Goal: Check status: Check status

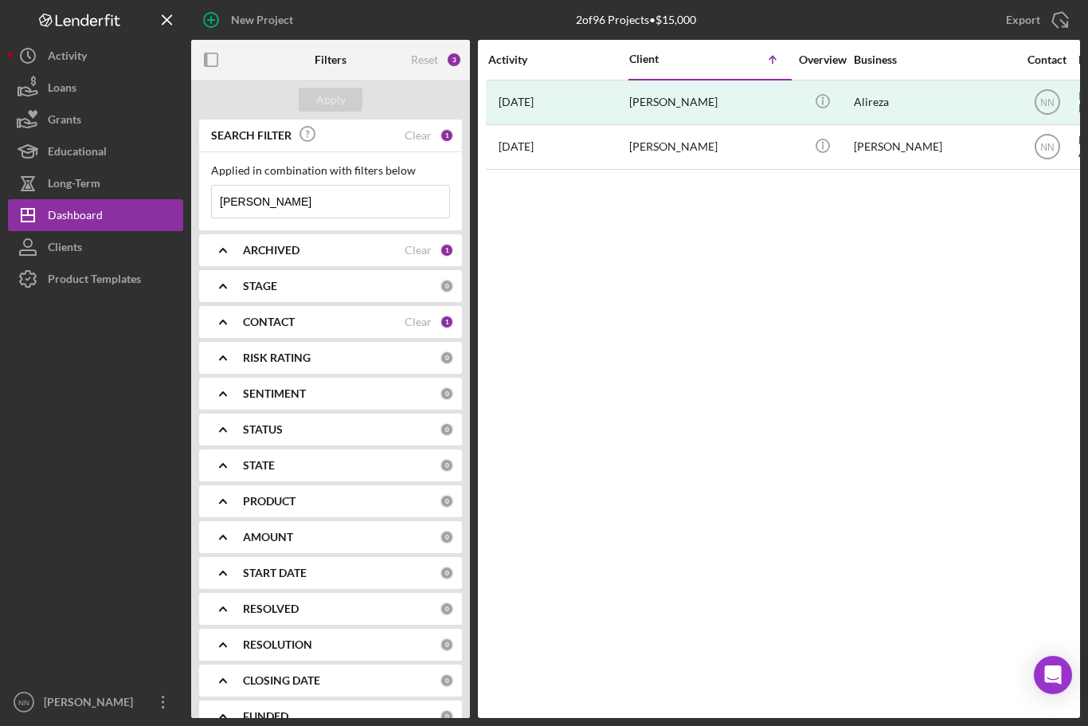
click at [385, 201] on input "Mahdian" at bounding box center [330, 202] width 237 height 32
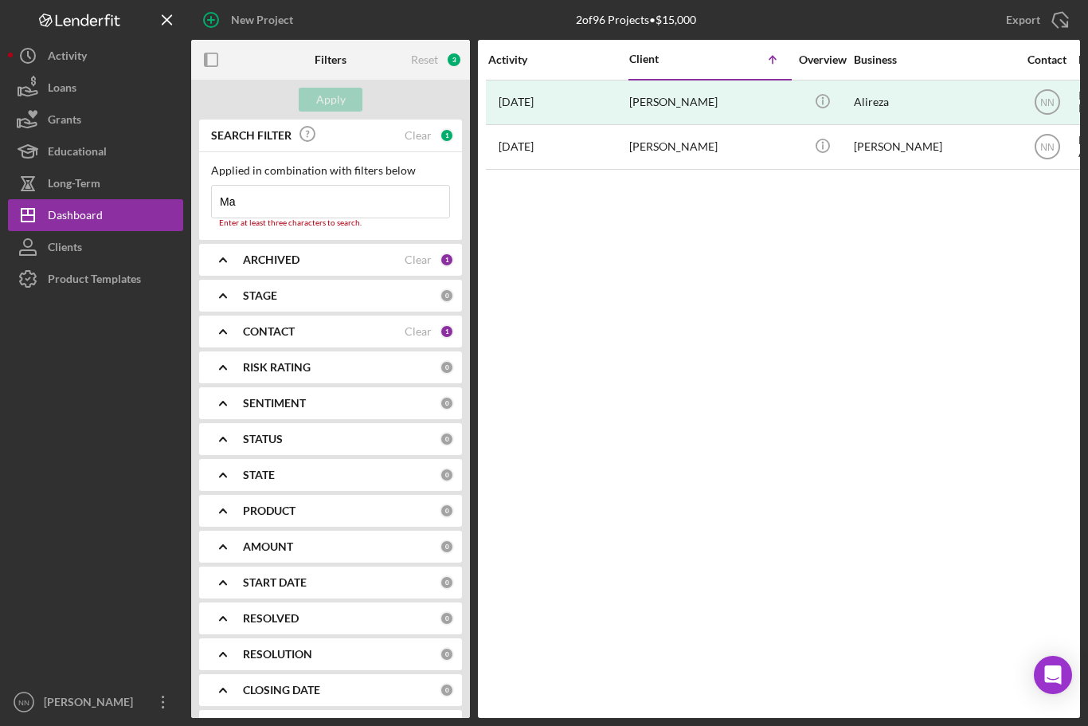
type input "M"
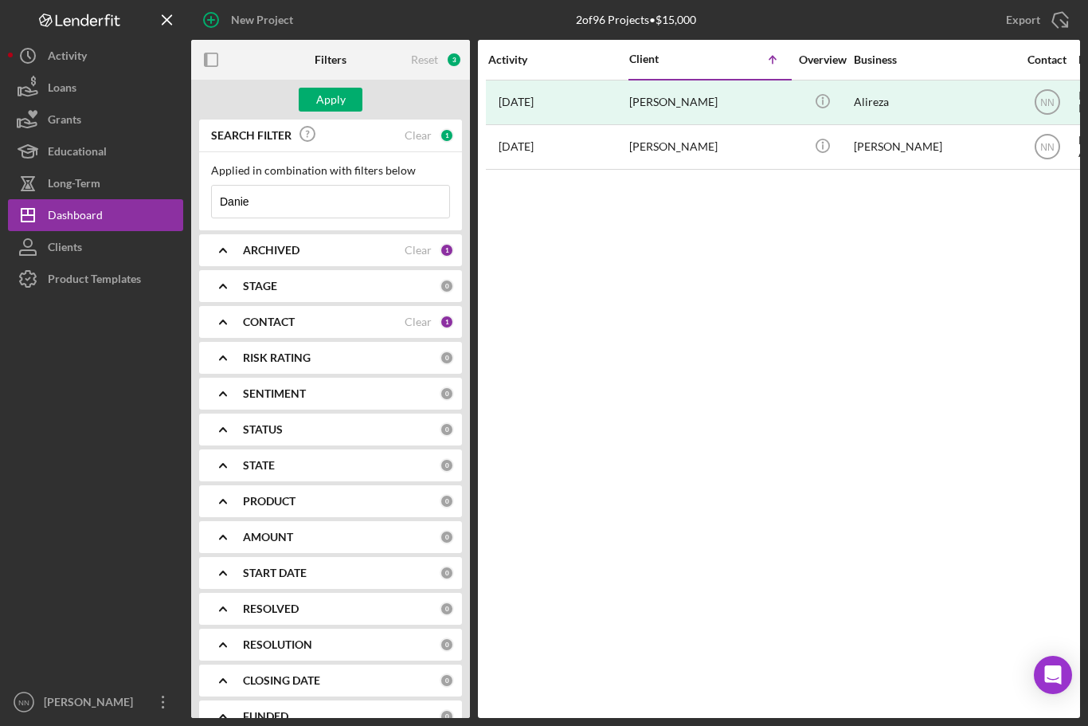
type input "[PERSON_NAME]"
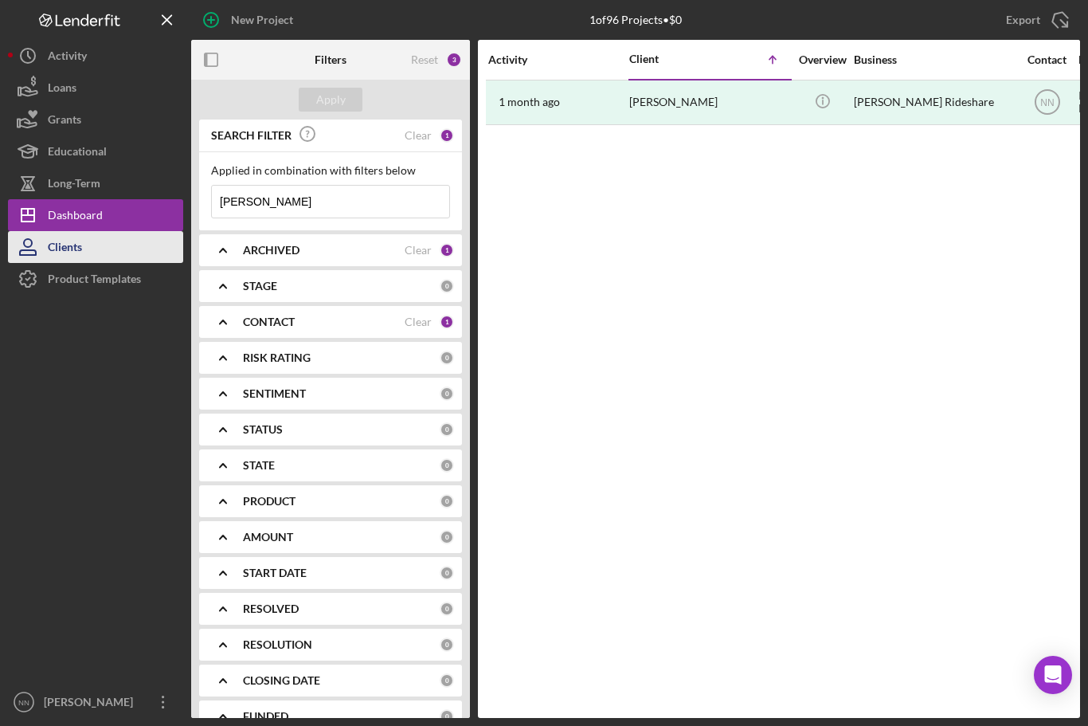
click at [156, 239] on button "Clients" at bounding box center [95, 247] width 175 height 32
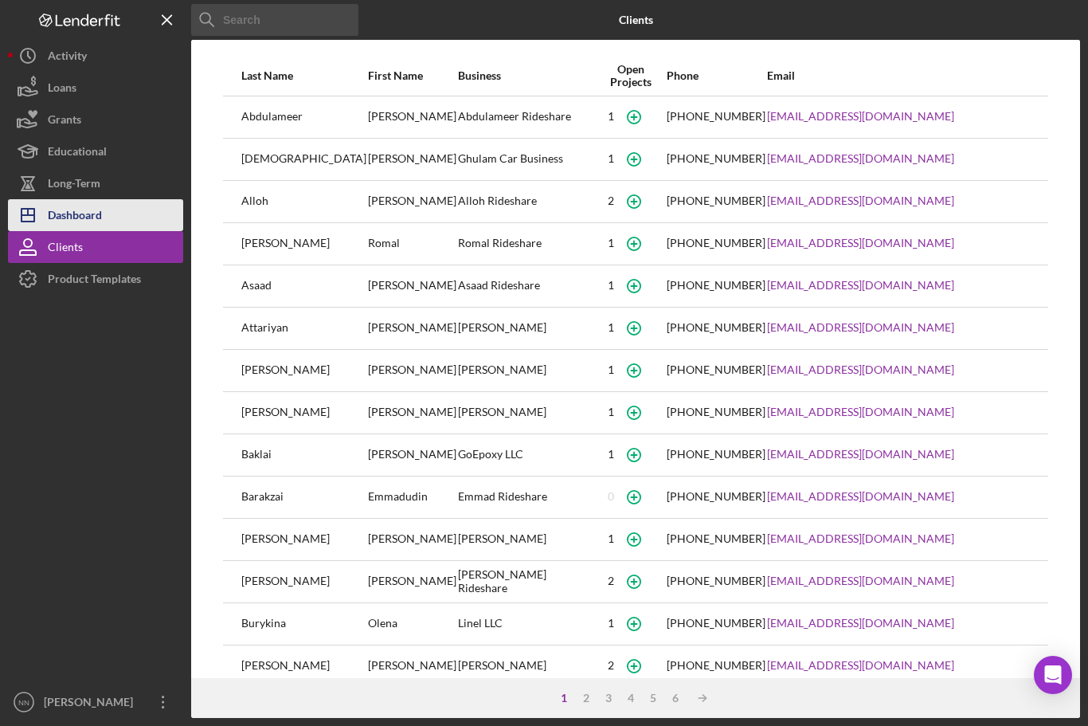
click at [157, 212] on button "Icon/Dashboard Dashboard" at bounding box center [95, 215] width 175 height 32
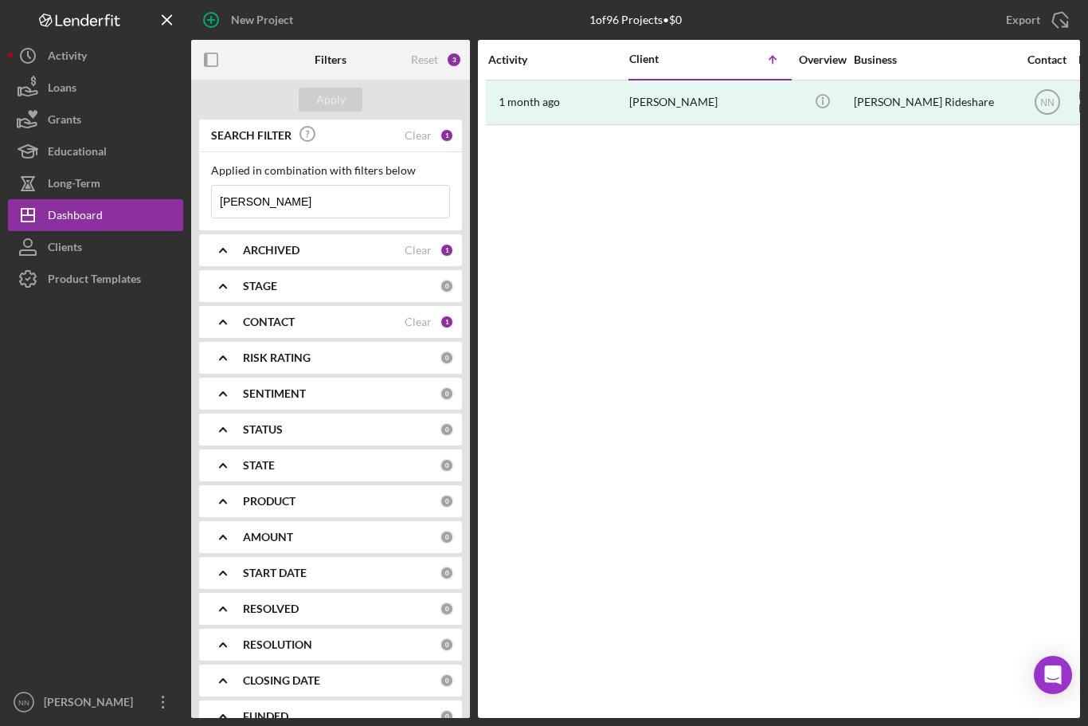
click at [303, 201] on input "[PERSON_NAME]" at bounding box center [330, 202] width 237 height 32
click at [419, 327] on div "Clear" at bounding box center [418, 321] width 27 height 13
click at [359, 100] on button "Apply" at bounding box center [331, 100] width 64 height 24
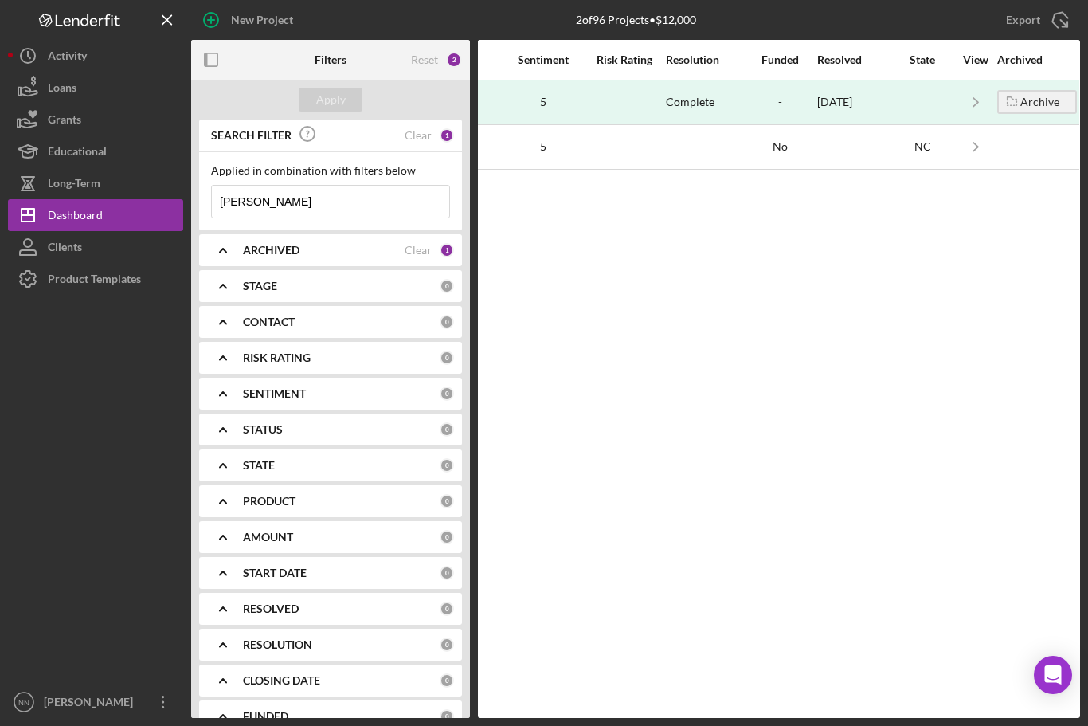
scroll to position [0, 1294]
click at [145, 247] on button "Clients" at bounding box center [95, 247] width 175 height 32
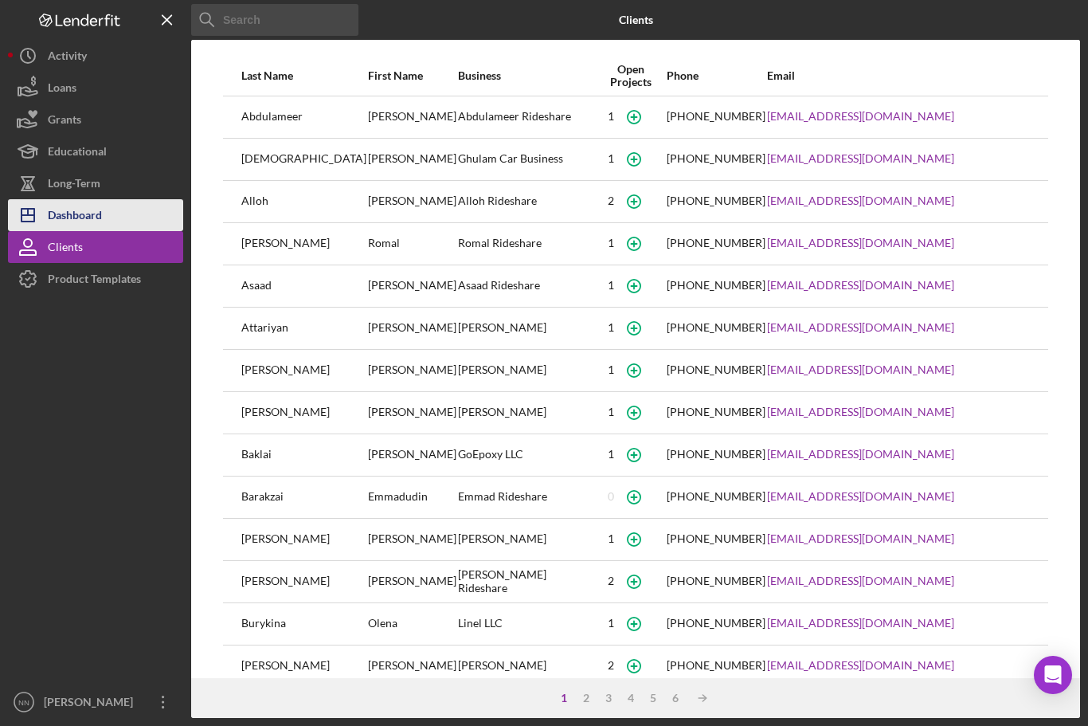
click at [143, 219] on button "Icon/Dashboard Dashboard" at bounding box center [95, 215] width 175 height 32
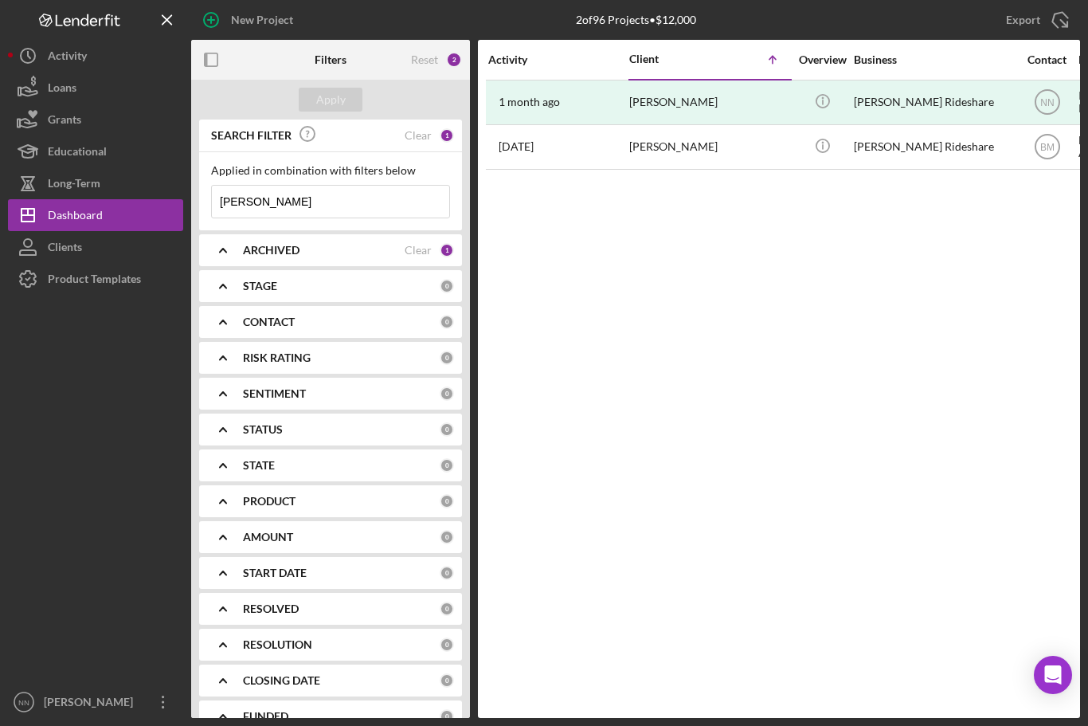
click at [308, 187] on input "[PERSON_NAME]" at bounding box center [330, 202] width 237 height 32
type input "Yoelly"
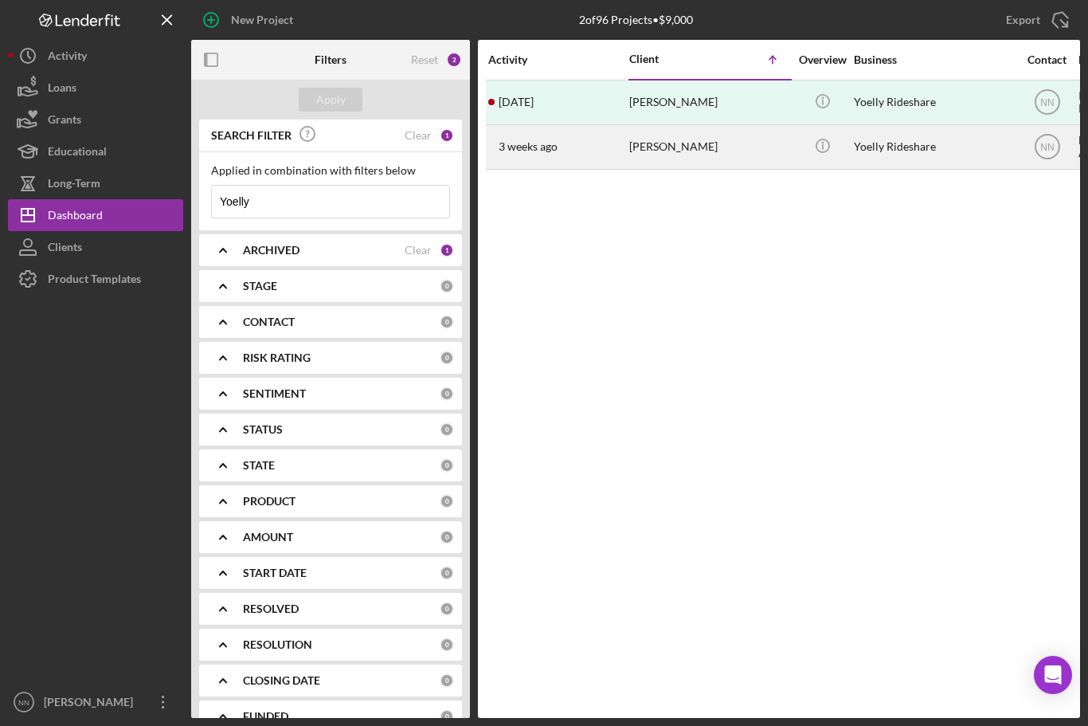
click at [692, 151] on div "[PERSON_NAME]" at bounding box center [708, 147] width 159 height 42
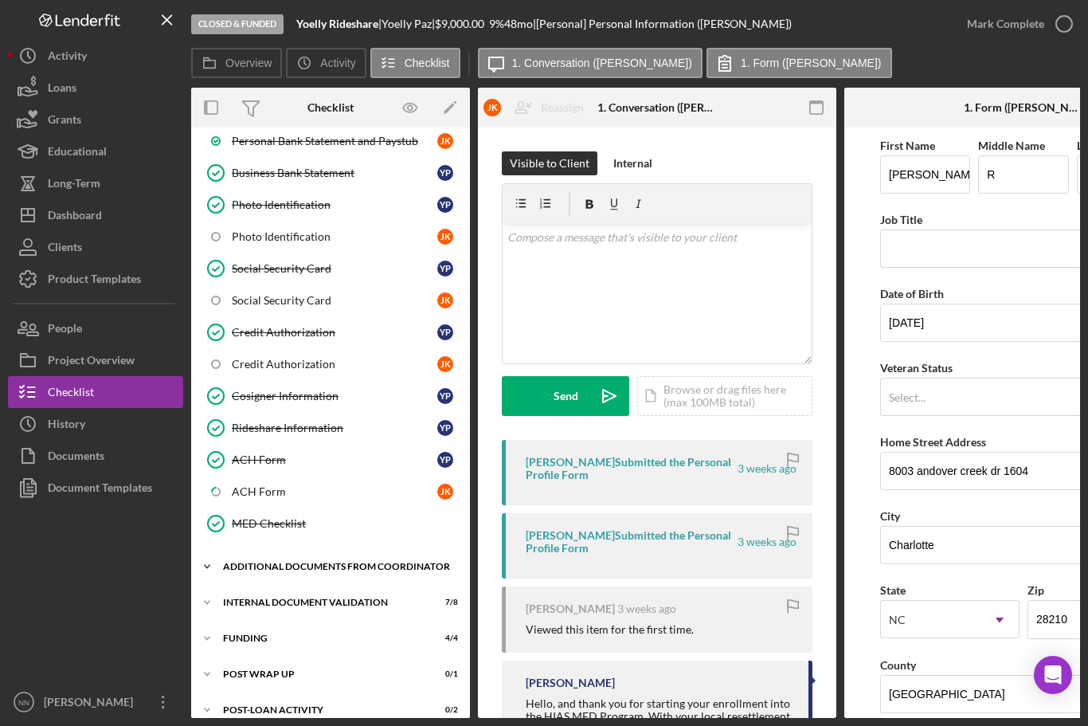
click at [374, 565] on div "Additional Documents from Coordinator" at bounding box center [336, 566] width 227 height 10
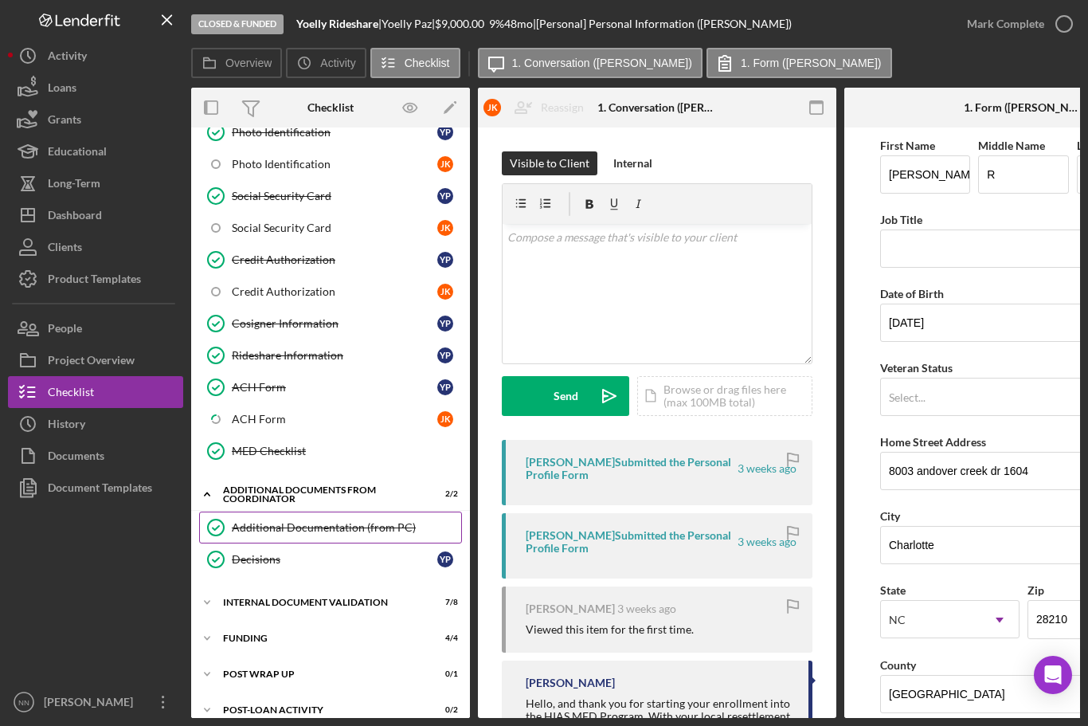
click at [357, 526] on div "Additional Documentation (from PC)" at bounding box center [346, 527] width 229 height 13
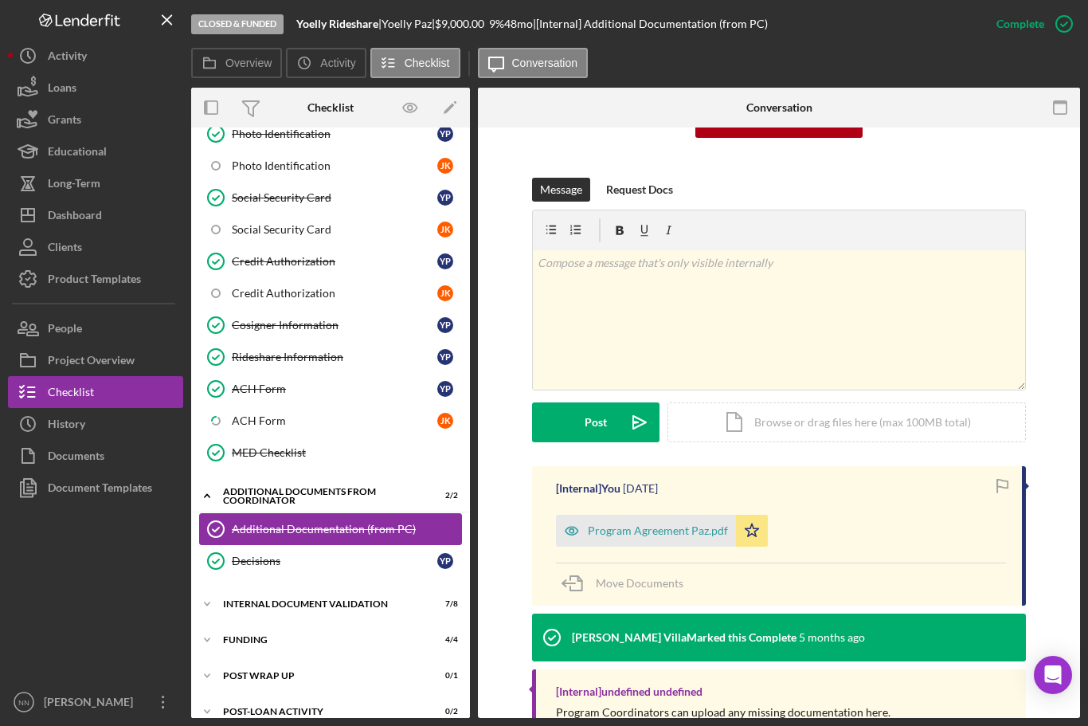
scroll to position [192, 0]
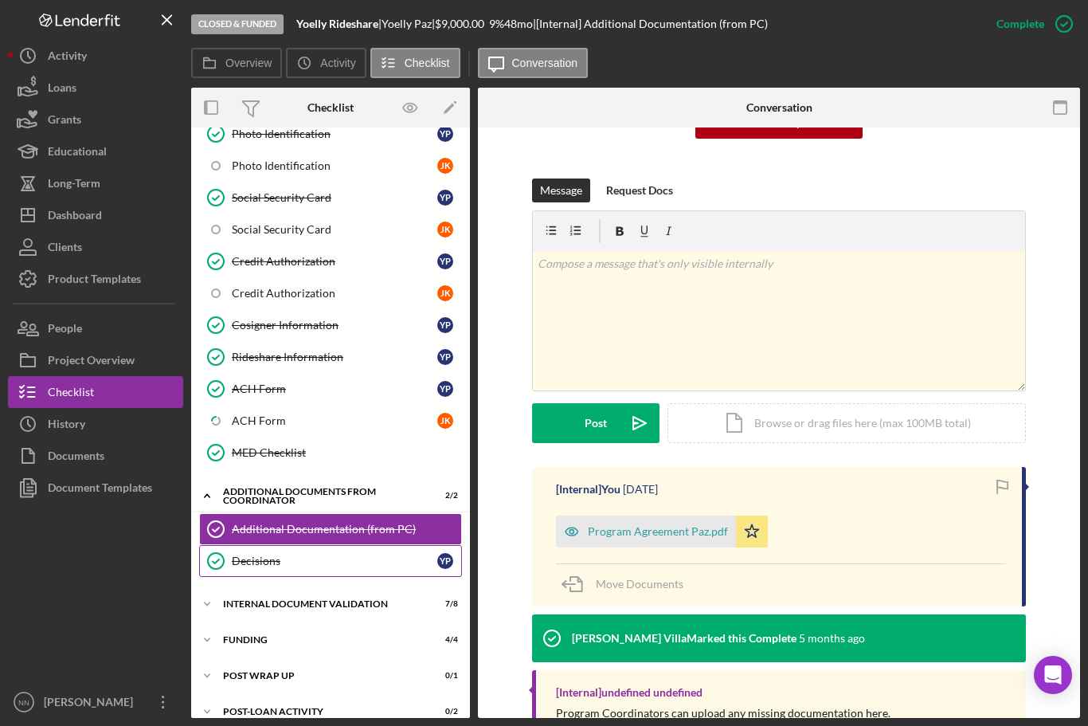
click at [331, 559] on div "Decisions" at bounding box center [334, 560] width 205 height 13
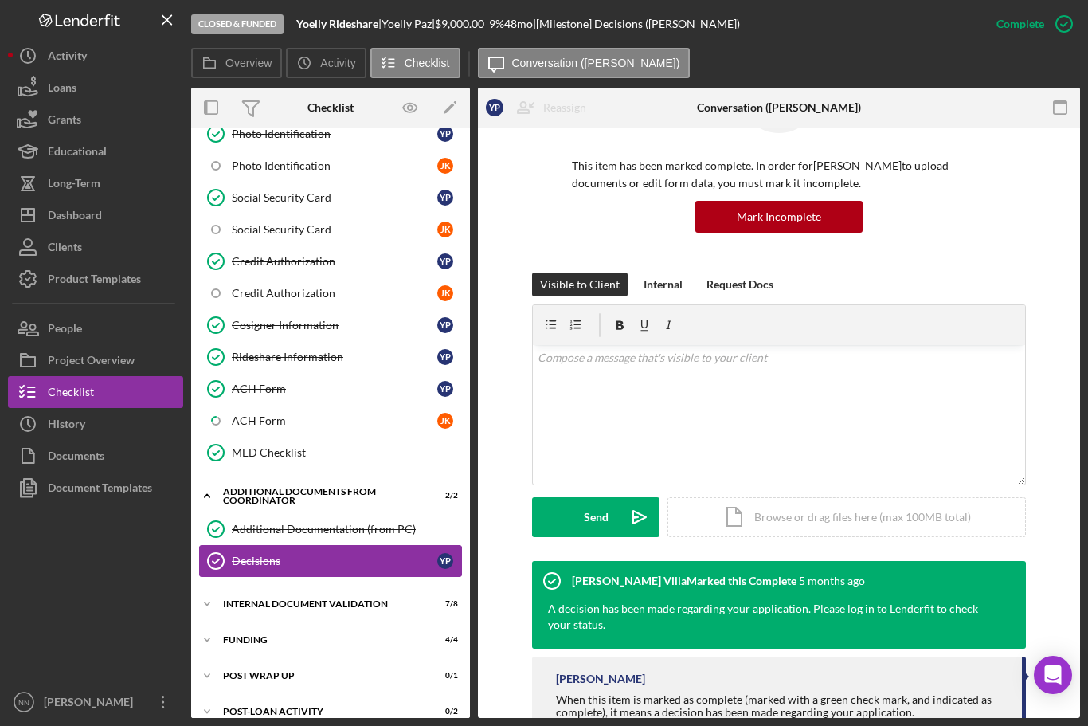
scroll to position [97, 0]
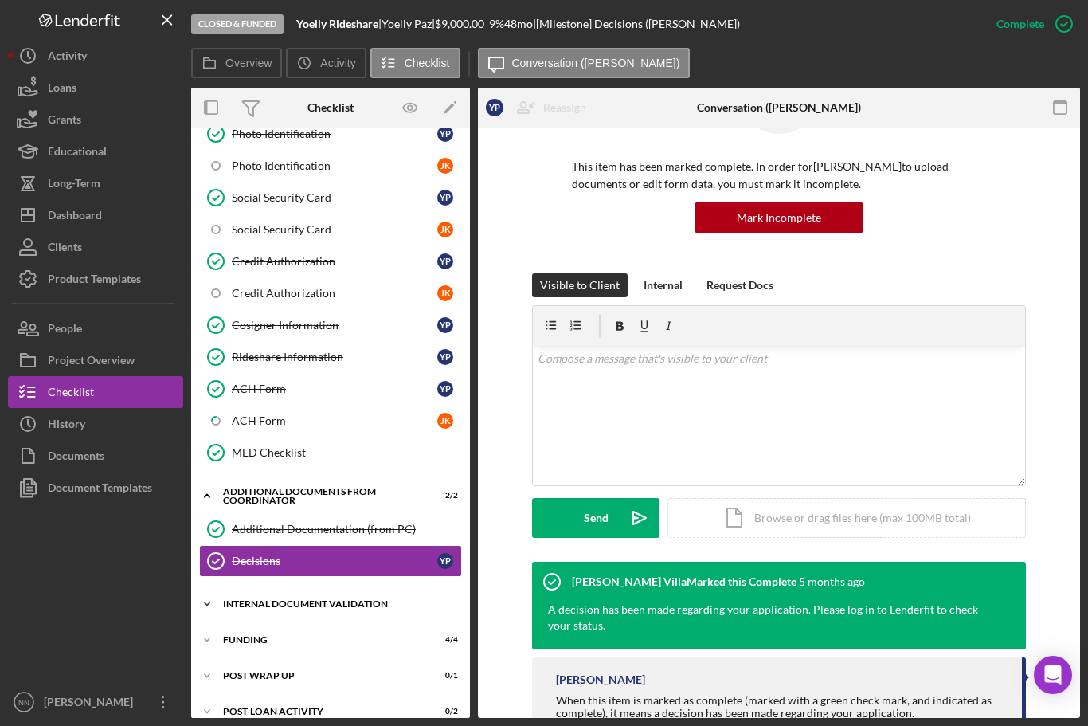
click at [355, 603] on div "Internal Document Validation" at bounding box center [336, 604] width 227 height 10
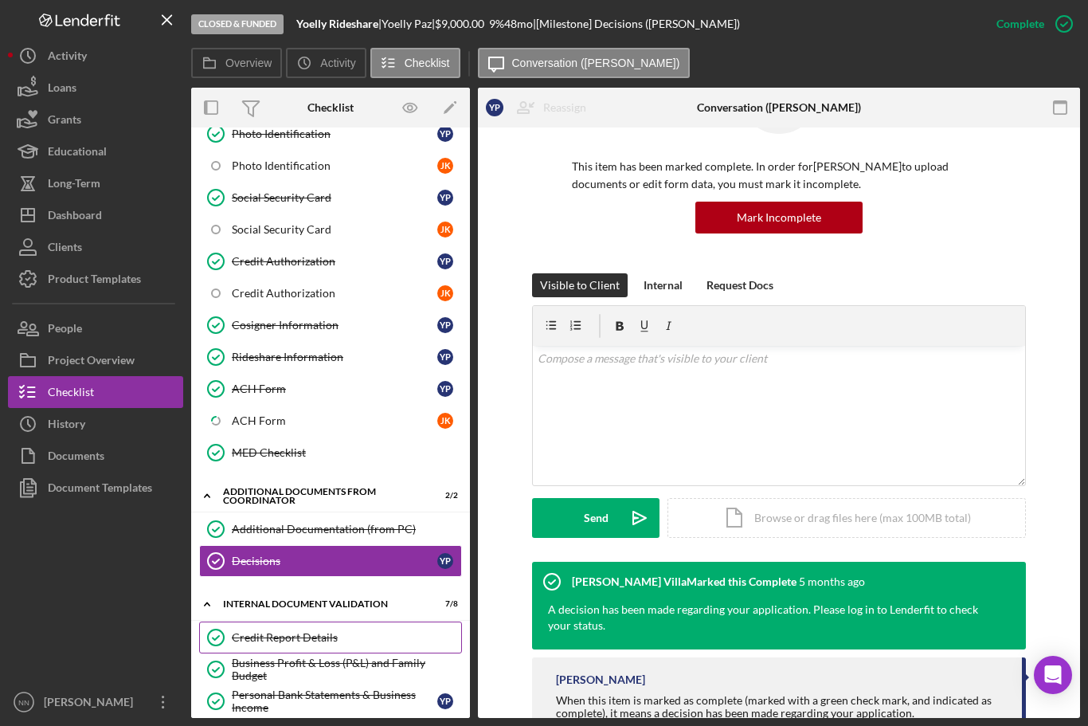
click at [350, 647] on link "Credit Report Details Credit Report Details" at bounding box center [330, 637] width 263 height 32
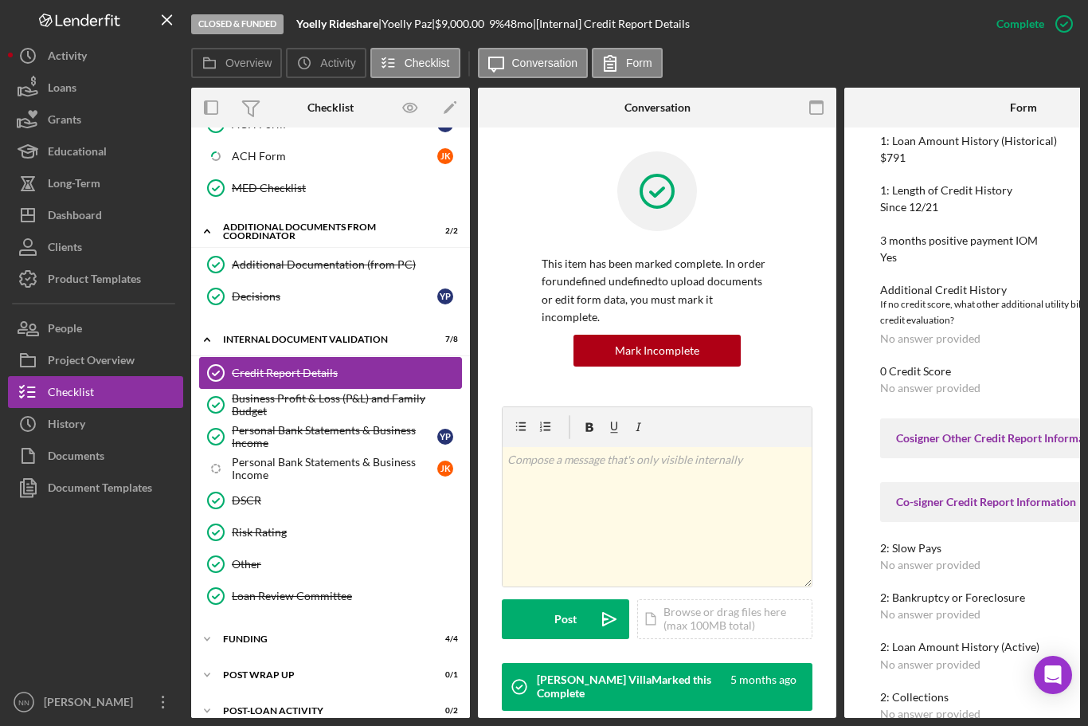
scroll to position [495, 0]
click at [365, 406] on div "Business Profit & Loss (P&L) and Family Budget" at bounding box center [346, 404] width 229 height 25
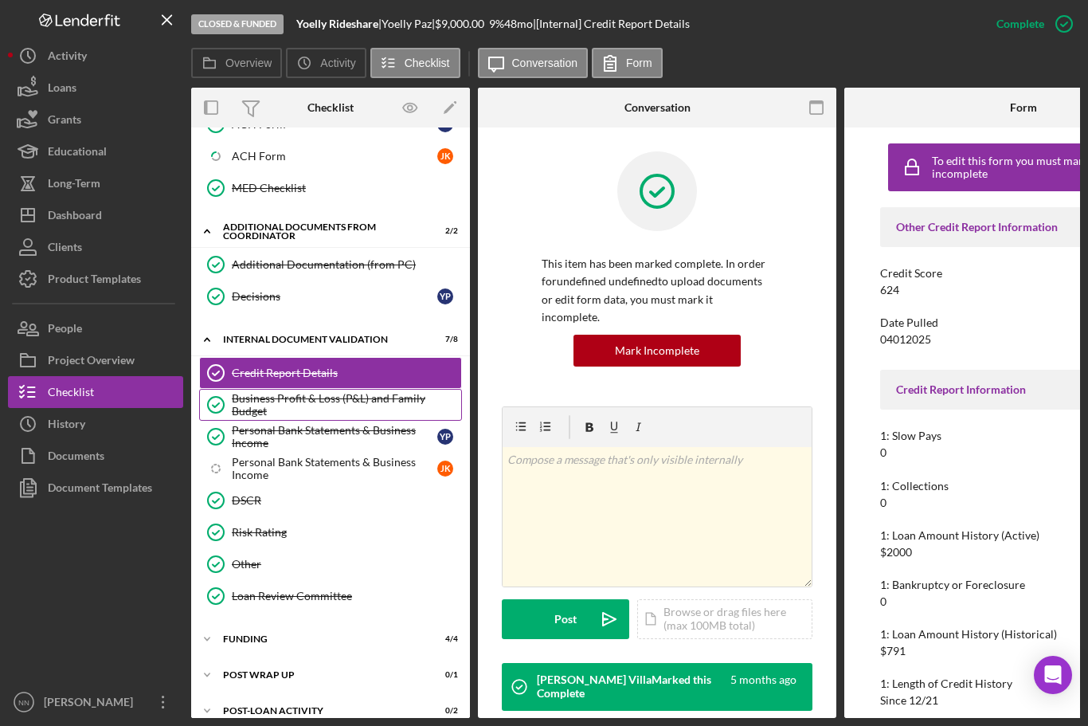
scroll to position [731, 0]
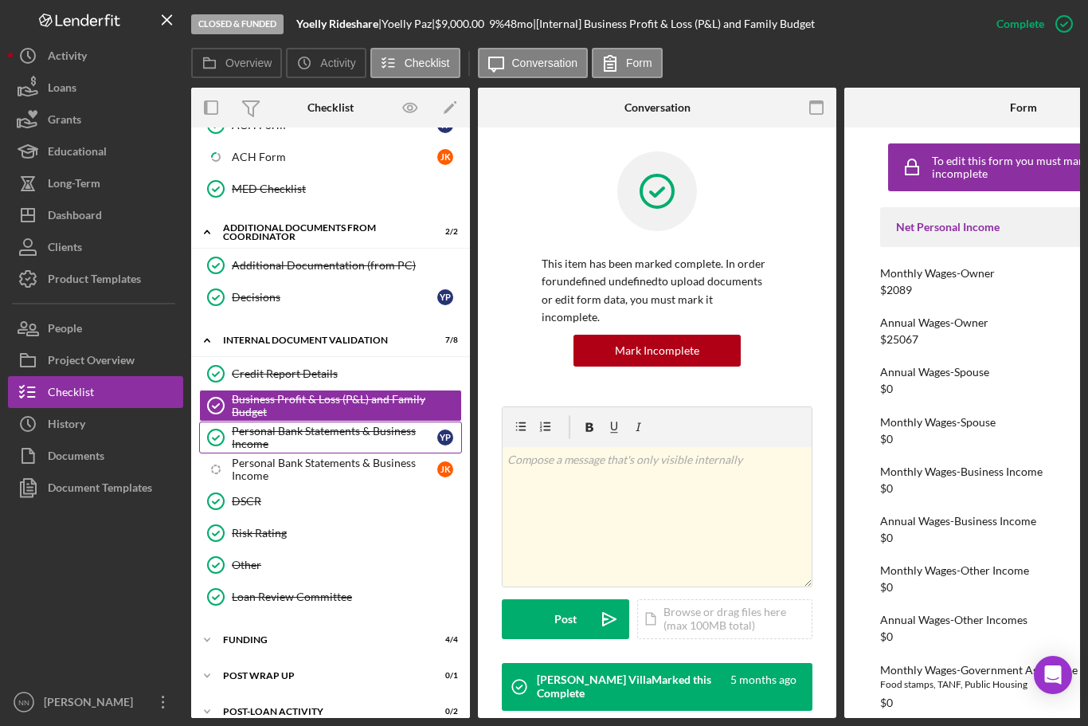
click at [284, 443] on div "Personal Bank Statements & Business Income" at bounding box center [334, 436] width 205 height 25
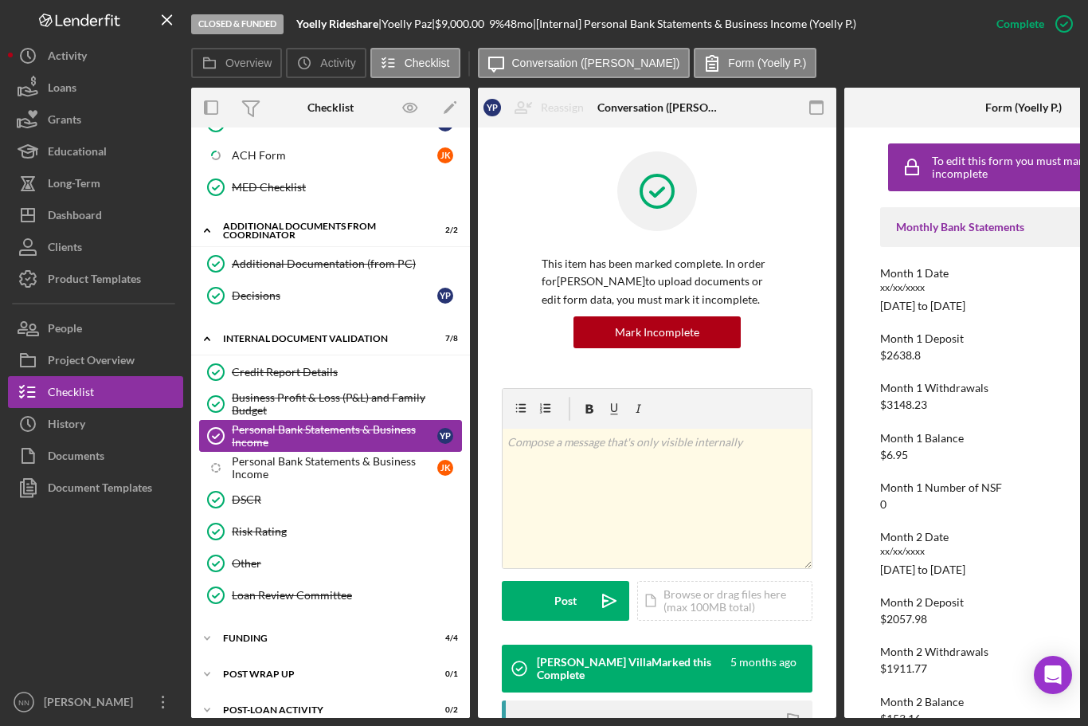
scroll to position [733, 0]
click at [357, 339] on div "Internal Document Validation" at bounding box center [336, 339] width 227 height 10
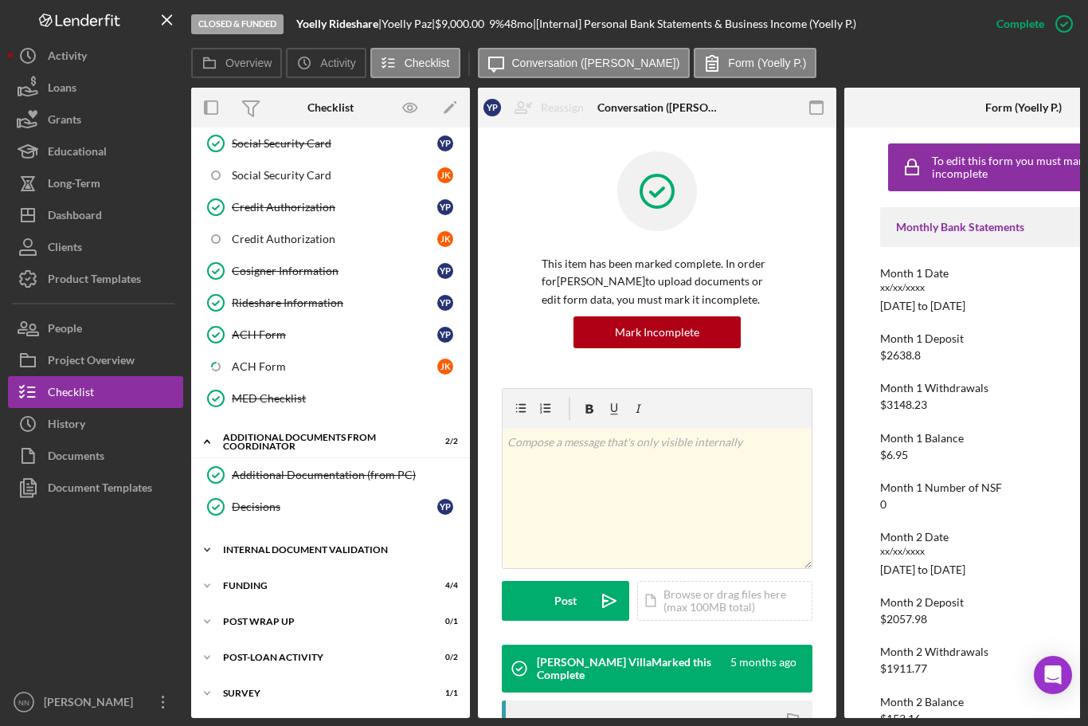
scroll to position [469, 0]
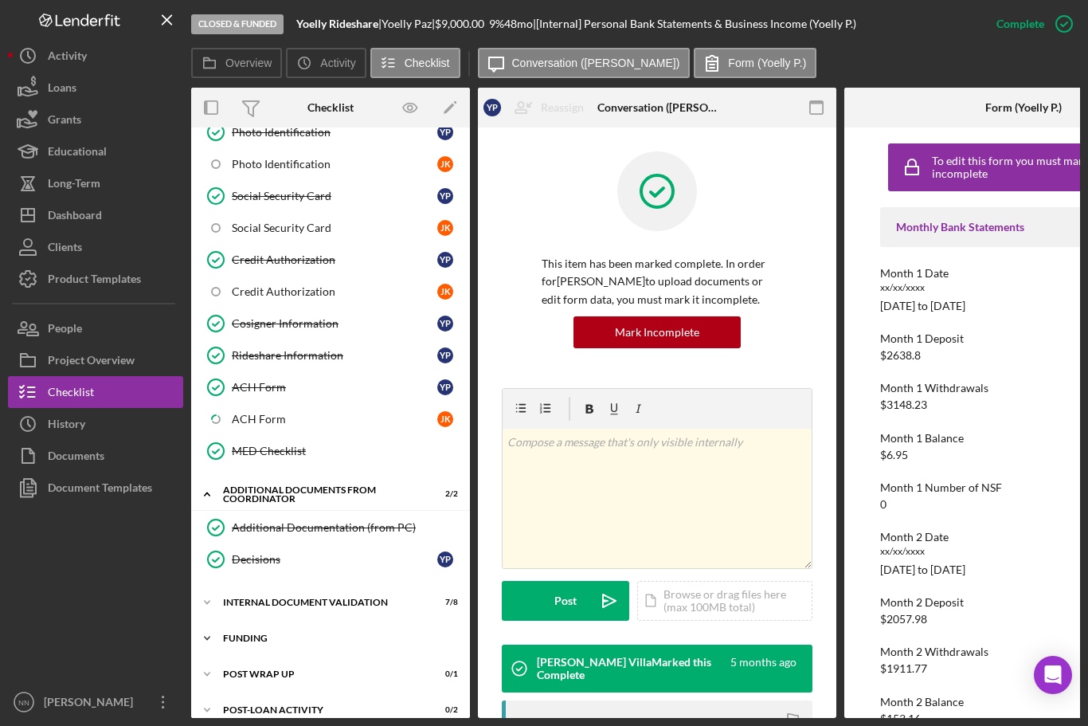
click at [303, 644] on div "Icon/Expander Funding 4 / 4" at bounding box center [330, 638] width 279 height 32
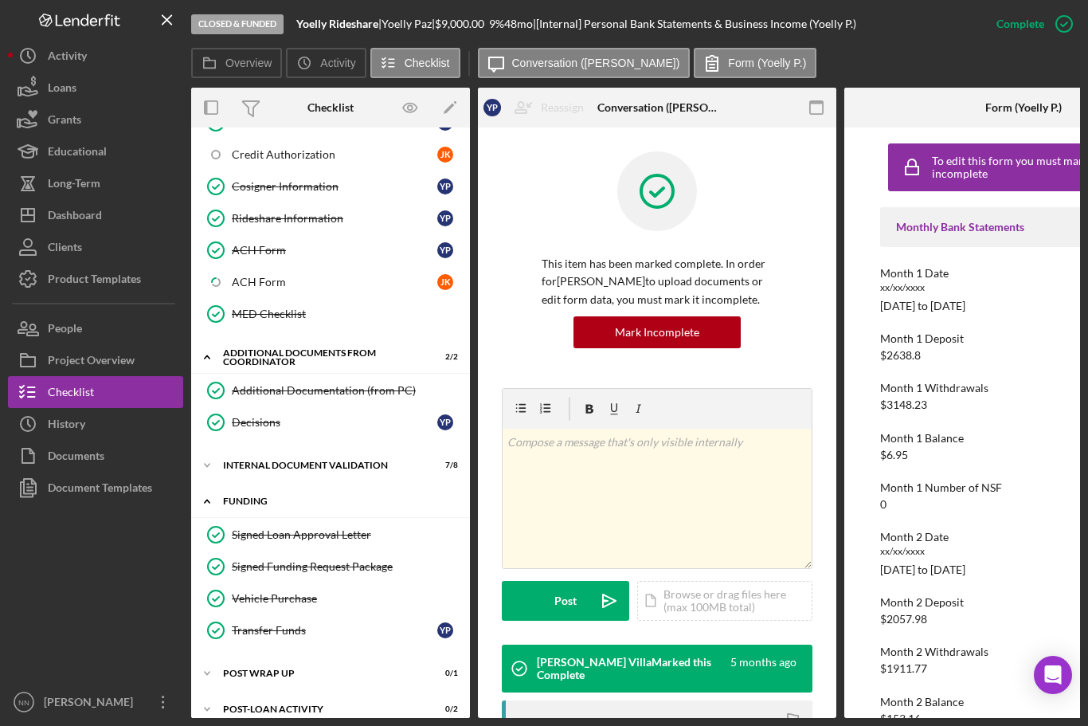
scroll to position [605, 0]
click at [319, 538] on div "Signed Loan Approval Letter" at bounding box center [346, 535] width 229 height 13
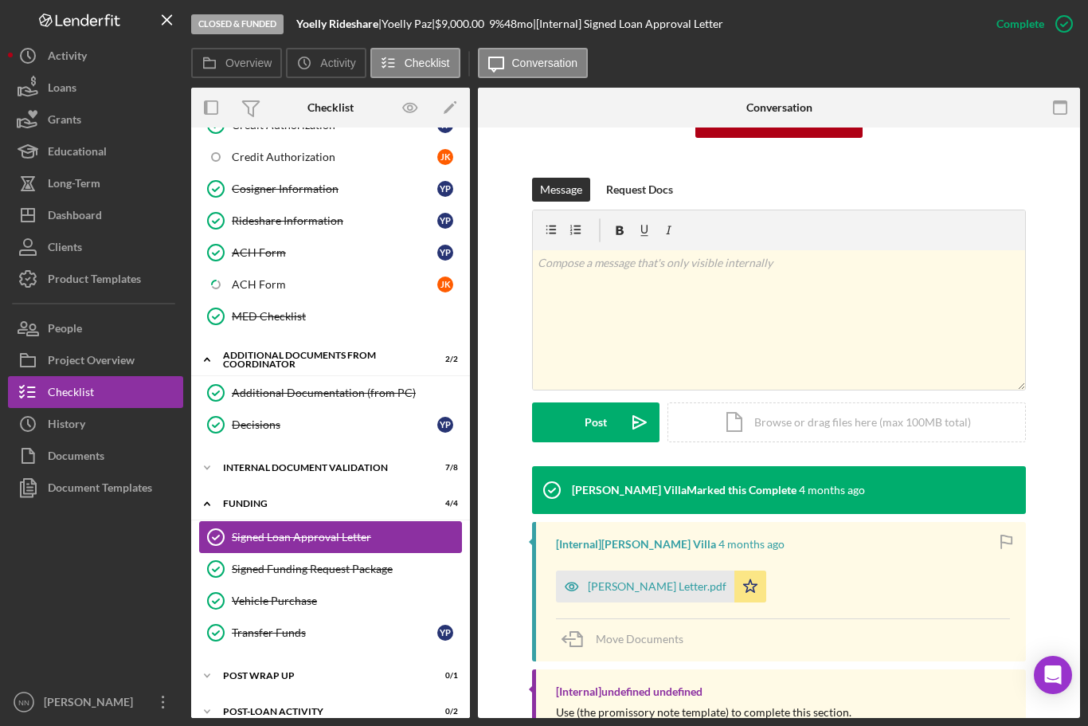
scroll to position [192, 0]
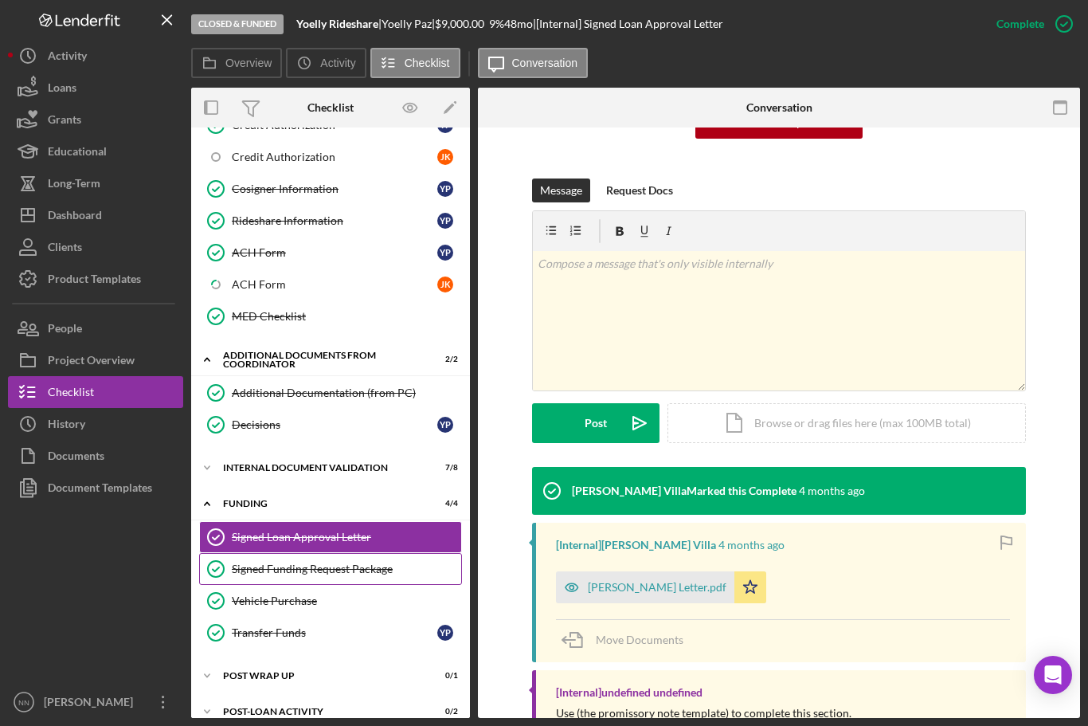
click at [342, 579] on link "Signed Funding Request Package Signed Funding Request Package" at bounding box center [330, 569] width 263 height 32
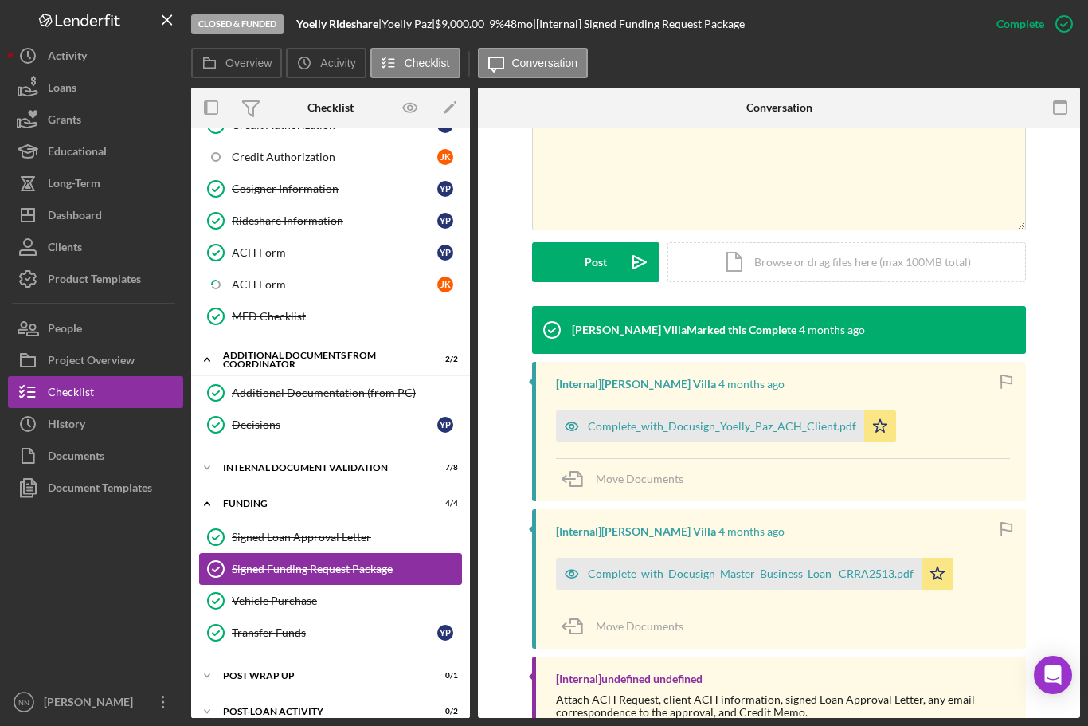
scroll to position [352, 0]
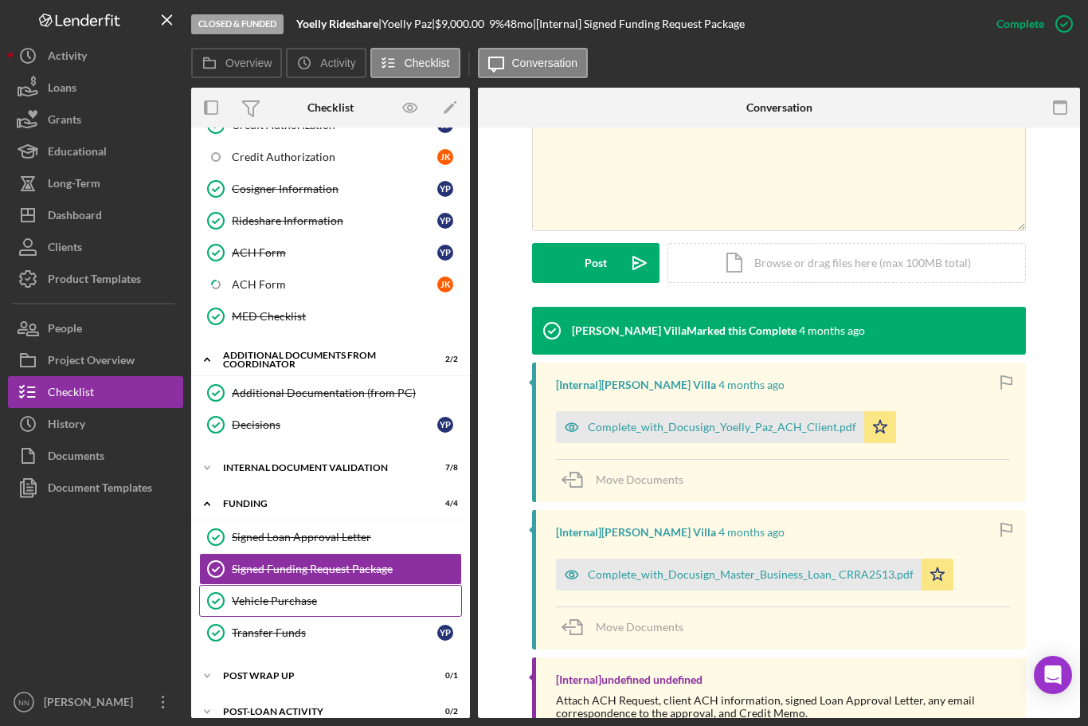
click at [393, 603] on div "Vehicle Purchase" at bounding box center [346, 600] width 229 height 13
